Goal: Communication & Community: Answer question/provide support

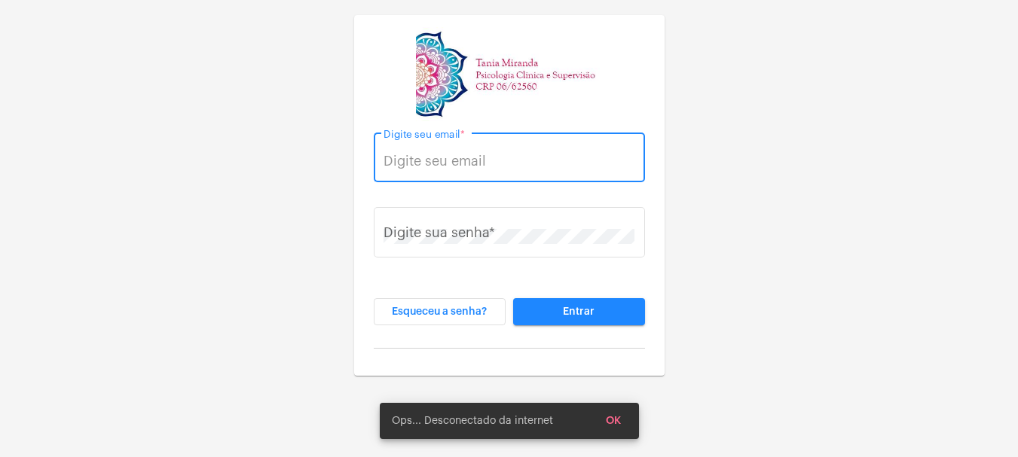
click at [413, 164] on input "Digite seu email *" at bounding box center [508, 161] width 251 height 15
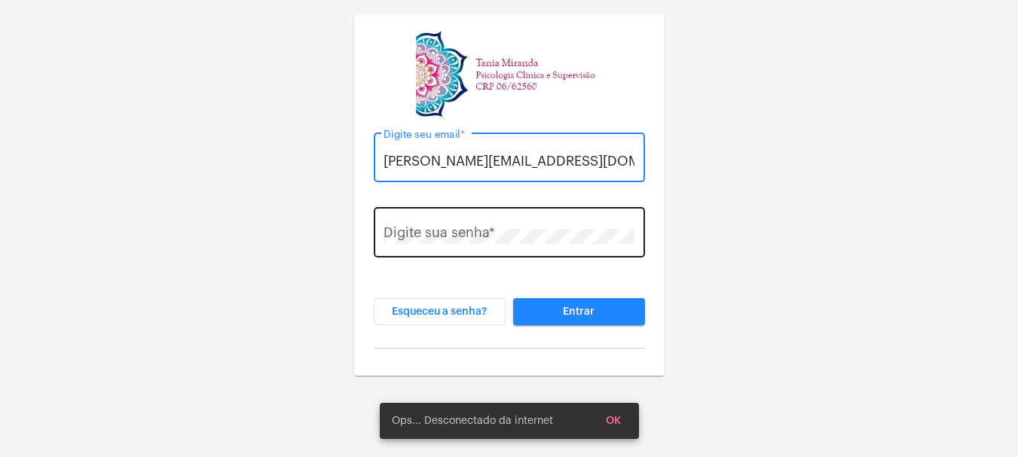
type input "[PERSON_NAME][EMAIL_ADDRESS][DOMAIN_NAME]"
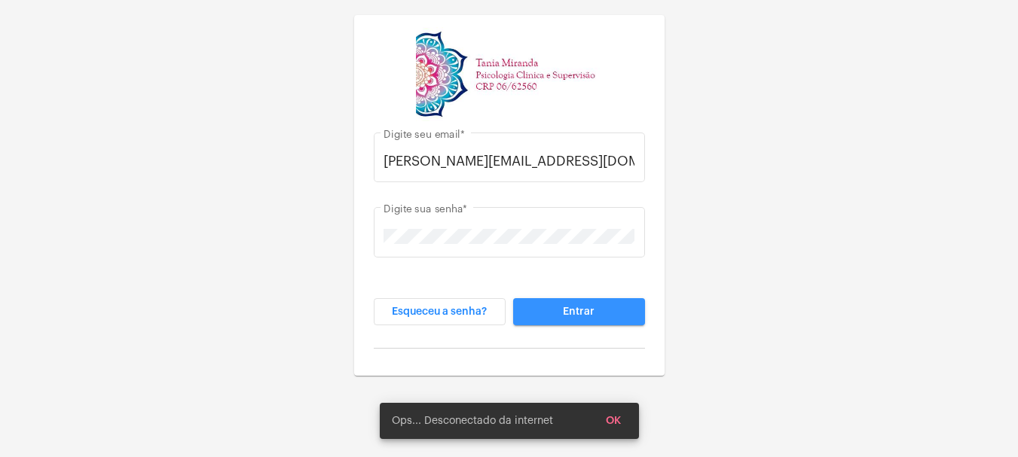
click at [573, 307] on span "Entrar" at bounding box center [579, 312] width 32 height 11
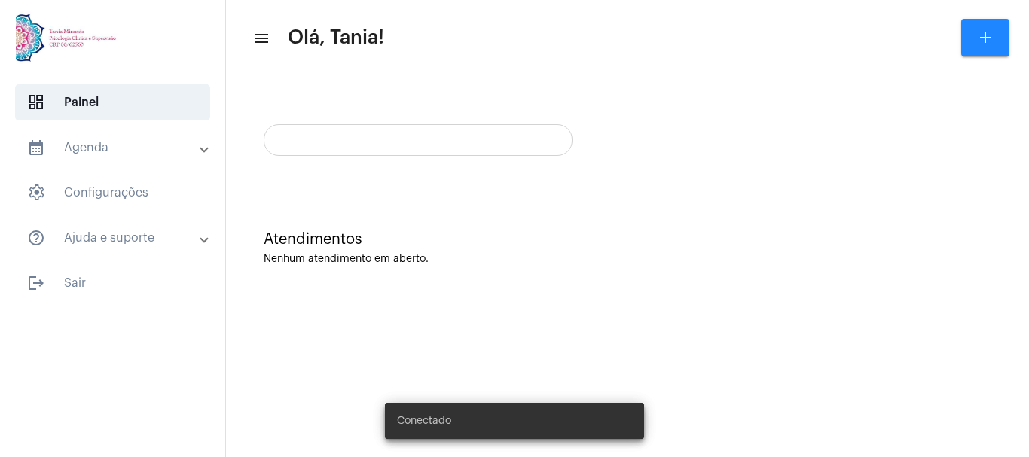
click at [618, 423] on snack-bar-container "Conectado" at bounding box center [514, 421] width 259 height 36
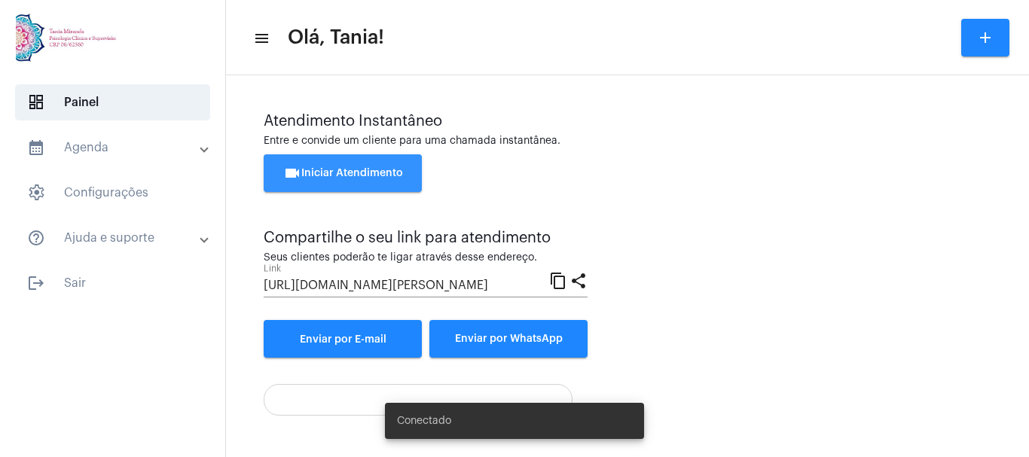
click at [349, 183] on button "videocam Iniciar Atendimento" at bounding box center [343, 173] width 158 height 38
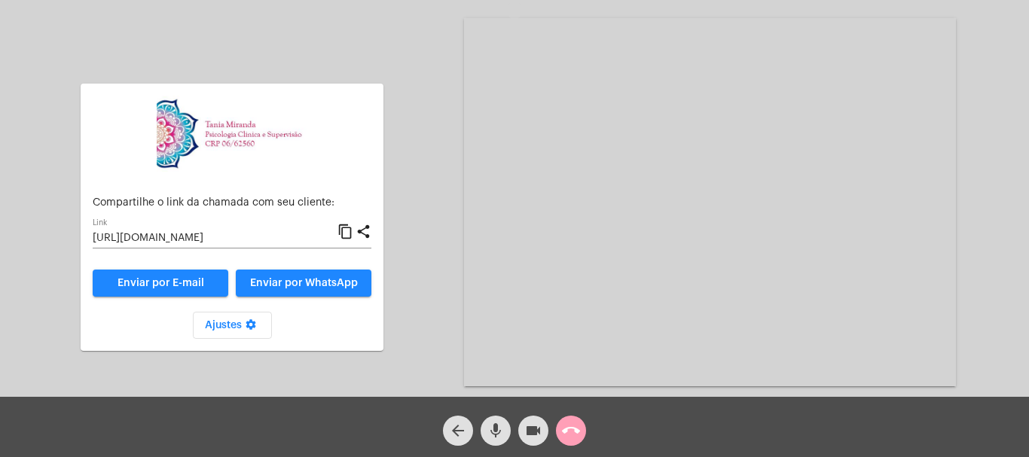
click at [567, 432] on mat-icon "call_end" at bounding box center [571, 431] width 18 height 18
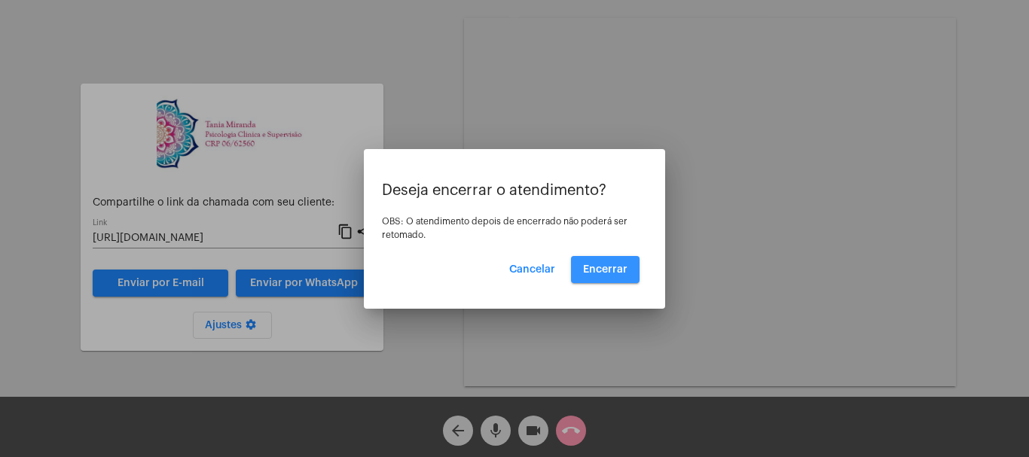
click at [616, 272] on span "Encerrar" at bounding box center [605, 269] width 44 height 11
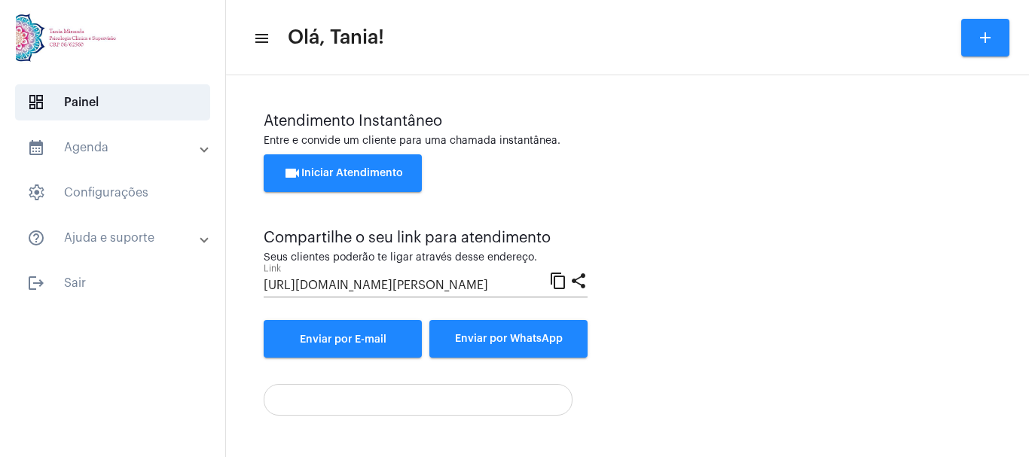
scroll to position [105, 0]
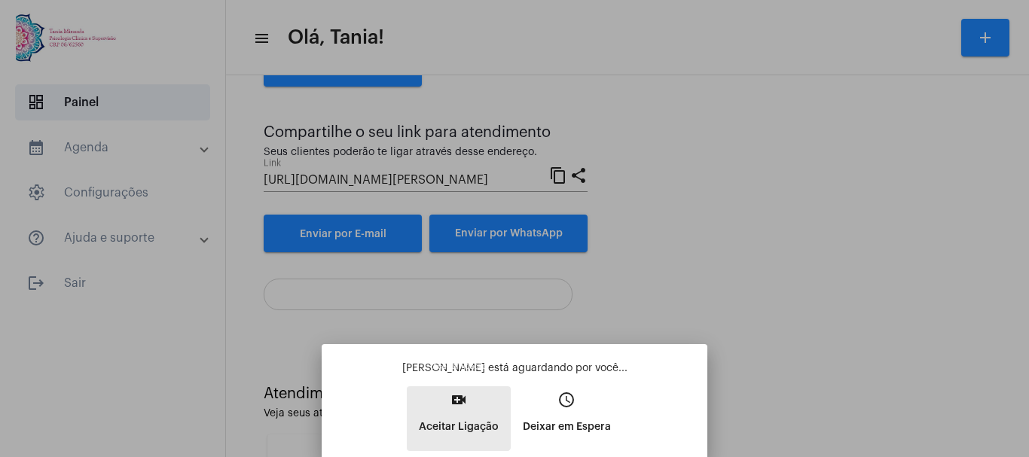
click at [459, 407] on mat-icon "video_call" at bounding box center [459, 400] width 18 height 18
